Goal: Browse casually

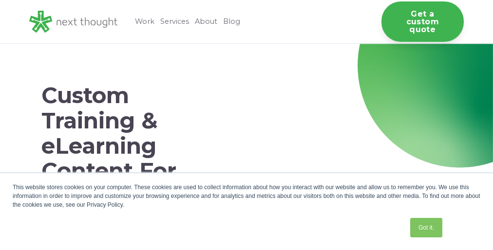
click at [246, 211] on div "This website stores cookies on your computer. These cookies are used to collect…" at bounding box center [246, 211] width 487 height 77
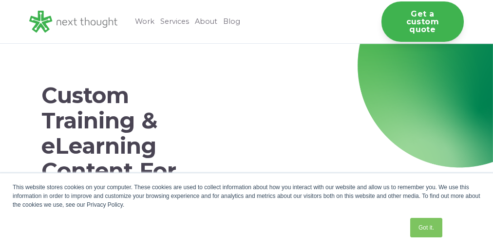
click at [246, 211] on div "This website stores cookies on your computer. These cookies are used to collect…" at bounding box center [246, 211] width 487 height 77
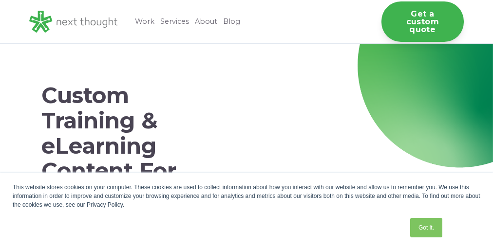
click at [246, 211] on div "This website stores cookies on your computer. These cookies are used to collect…" at bounding box center [246, 211] width 487 height 77
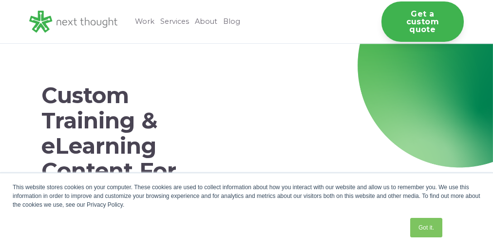
click at [246, 211] on div "This website stores cookies on your computer. These cookies are used to collect…" at bounding box center [246, 211] width 487 height 77
